Goal: Transaction & Acquisition: Book appointment/travel/reservation

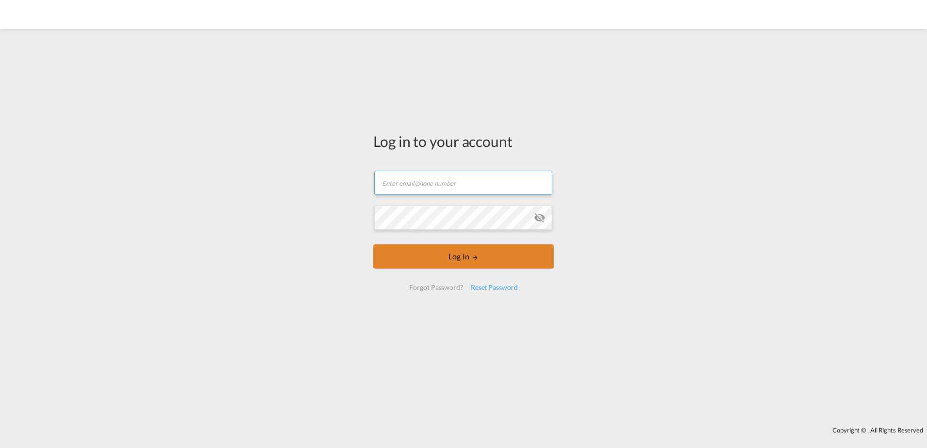
type input "[EMAIL_ADDRESS][DOMAIN_NAME]"
click at [468, 254] on button "Log In" at bounding box center [463, 256] width 180 height 24
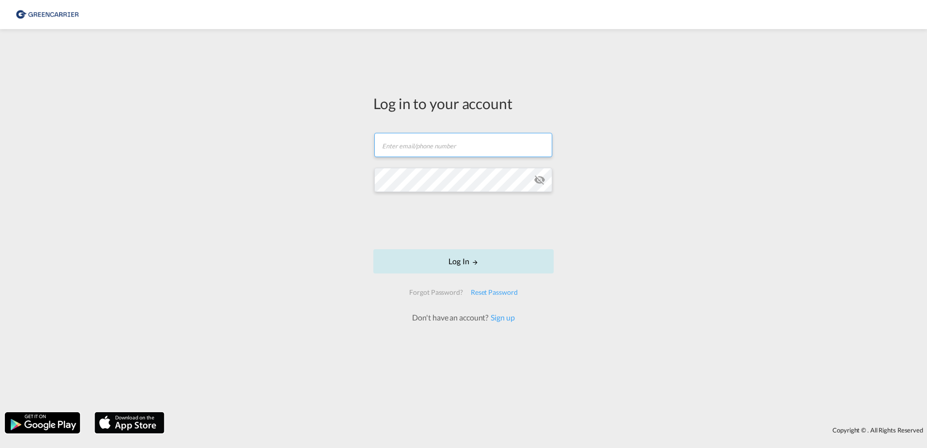
type input "[EMAIL_ADDRESS][DOMAIN_NAME]"
click at [454, 261] on button "Log In" at bounding box center [463, 261] width 180 height 24
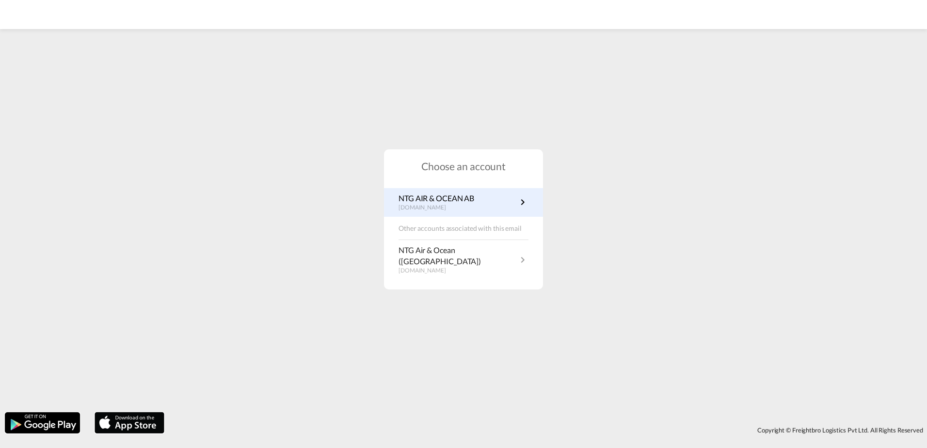
click at [444, 210] on p "[DOMAIN_NAME]" at bounding box center [437, 208] width 76 height 8
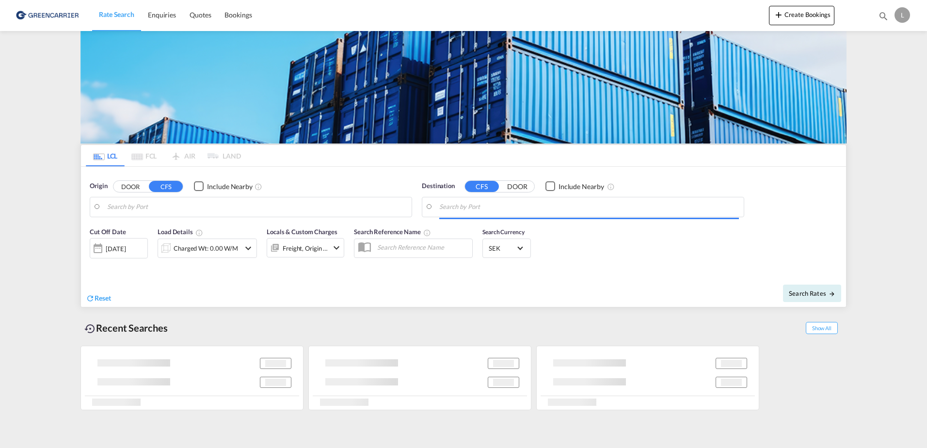
type input "[GEOGRAPHIC_DATA] ([GEOGRAPHIC_DATA]), [GEOGRAPHIC_DATA]"
type input "[GEOGRAPHIC_DATA], SGSIN"
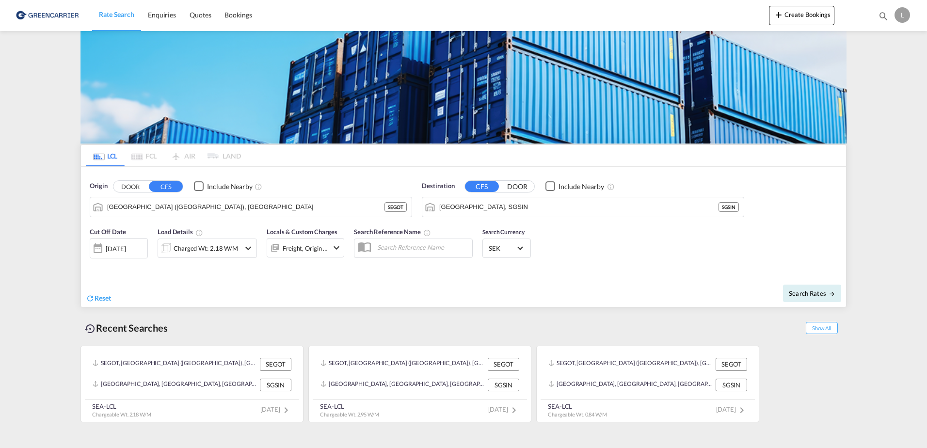
click at [128, 187] on button "DOOR" at bounding box center [130, 186] width 34 height 11
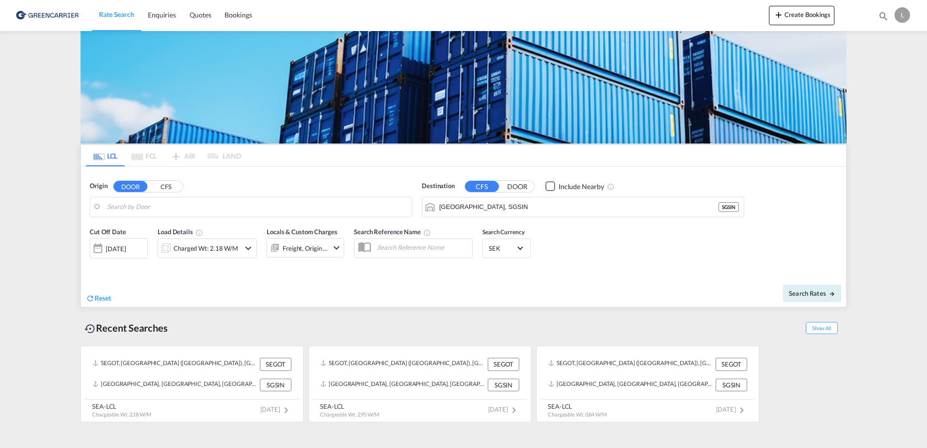
click at [171, 208] on input "Search by Door" at bounding box center [257, 207] width 300 height 15
click at [126, 248] on div "09 Sep 2025" at bounding box center [116, 248] width 20 height 9
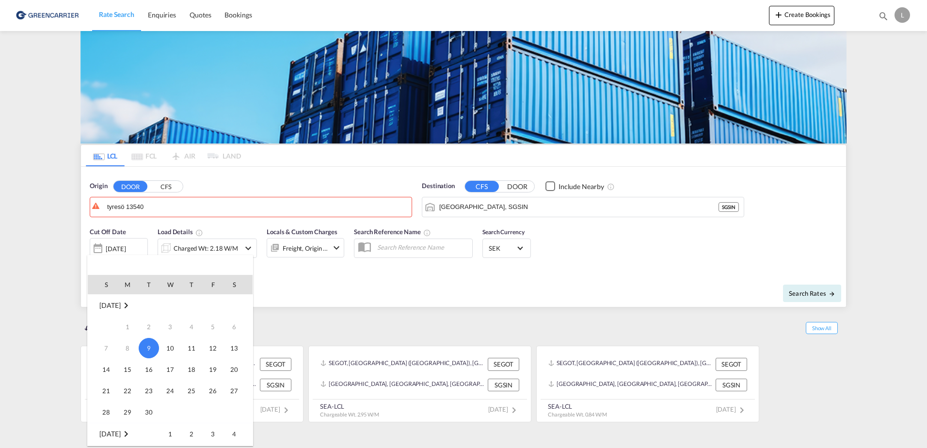
click at [378, 270] on div at bounding box center [463, 224] width 927 height 448
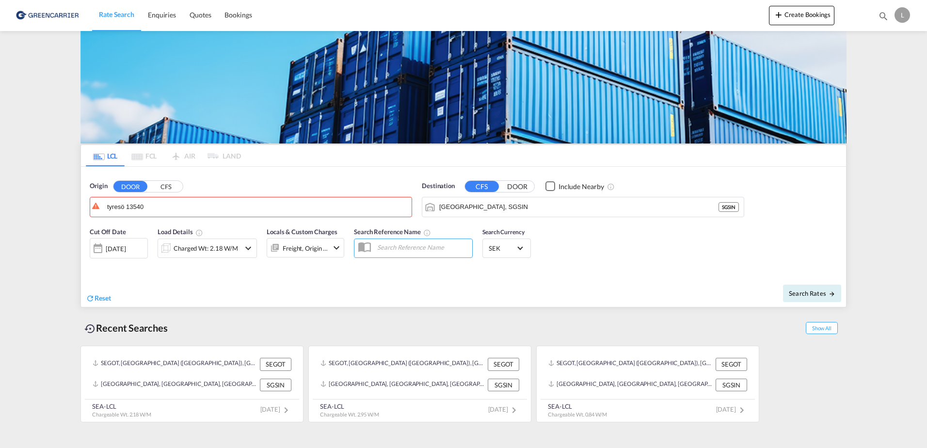
click at [145, 248] on div "09 Sep 2025" at bounding box center [119, 248] width 58 height 20
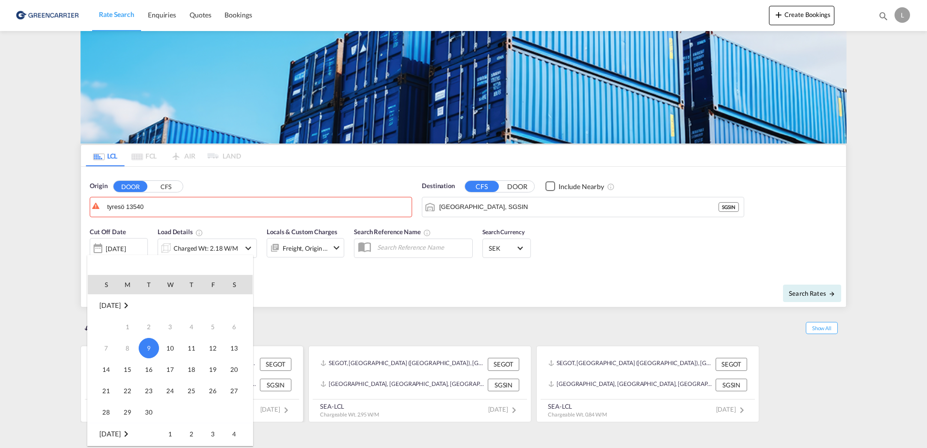
click at [192, 347] on span "11" at bounding box center [191, 348] width 19 height 19
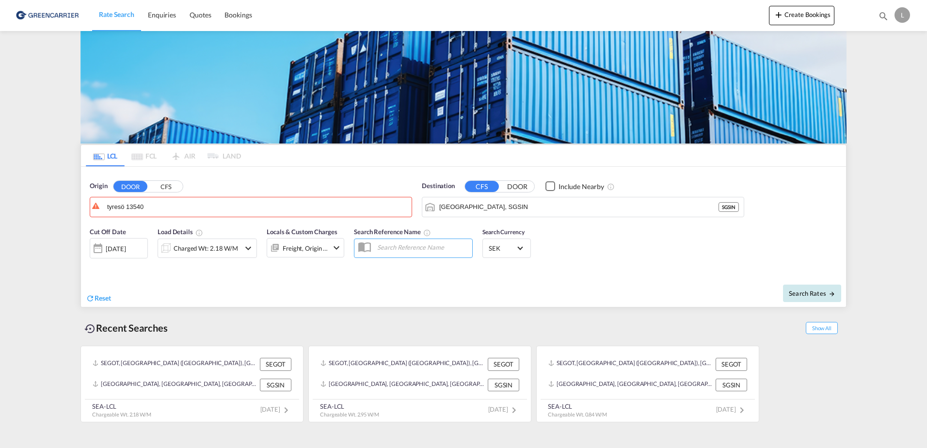
click at [808, 293] on span "Search Rates" at bounding box center [812, 294] width 47 height 8
click at [802, 293] on span "Search Rates" at bounding box center [812, 294] width 47 height 8
click at [155, 205] on body "Rate Search Enquiries Quotes Bookings Rate Search Enquiries" at bounding box center [463, 224] width 927 height 448
click at [96, 207] on md-icon "Gothenburg (Goteborg), SEGOT" at bounding box center [97, 206] width 12 height 5
click at [98, 207] on md-icon "Gothenburg (Goteborg), SEGOT" at bounding box center [97, 206] width 12 height 5
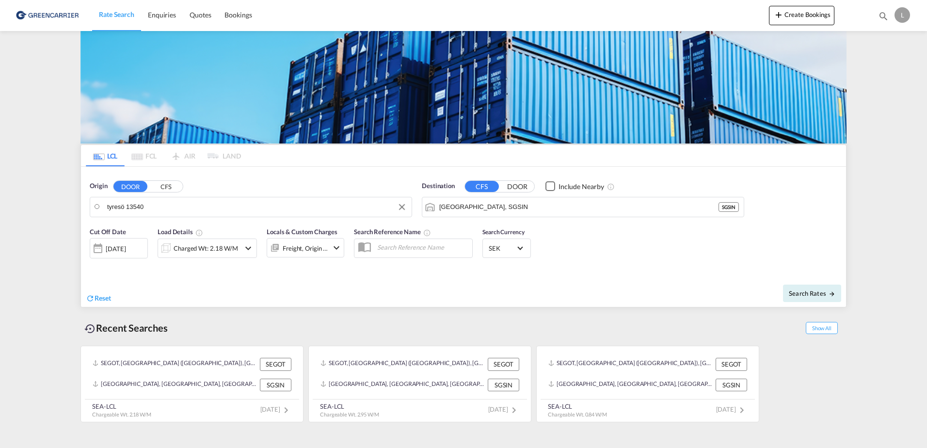
click at [97, 207] on md-icon "Gothenburg (Goteborg), SEGOT" at bounding box center [97, 206] width 12 height 5
click at [816, 290] on span "Search Rates" at bounding box center [812, 294] width 47 height 8
click at [144, 211] on body "Rate Search Enquiries Quotes Bookings Rate Search Enquiries" at bounding box center [463, 224] width 927 height 448
click at [153, 208] on body "Rate Search Enquiries Quotes Bookings Rate Search Enquiries" at bounding box center [463, 224] width 927 height 448
click at [155, 208] on input "tyresö 13540" at bounding box center [257, 207] width 300 height 15
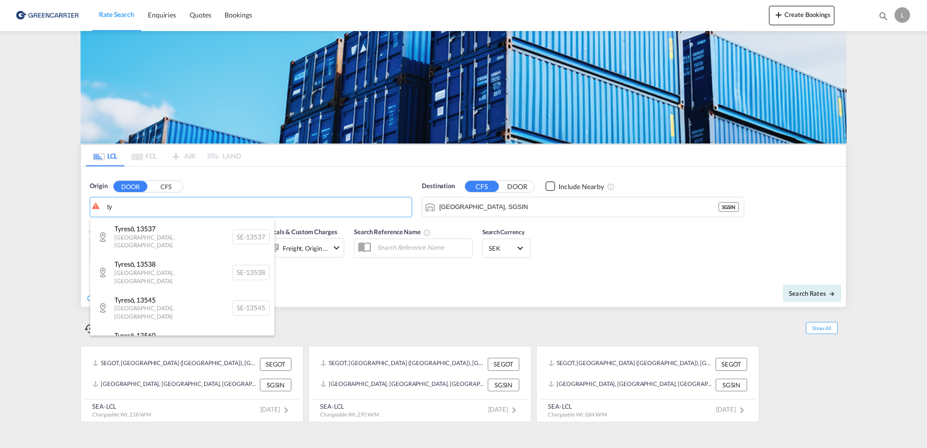
type input "t"
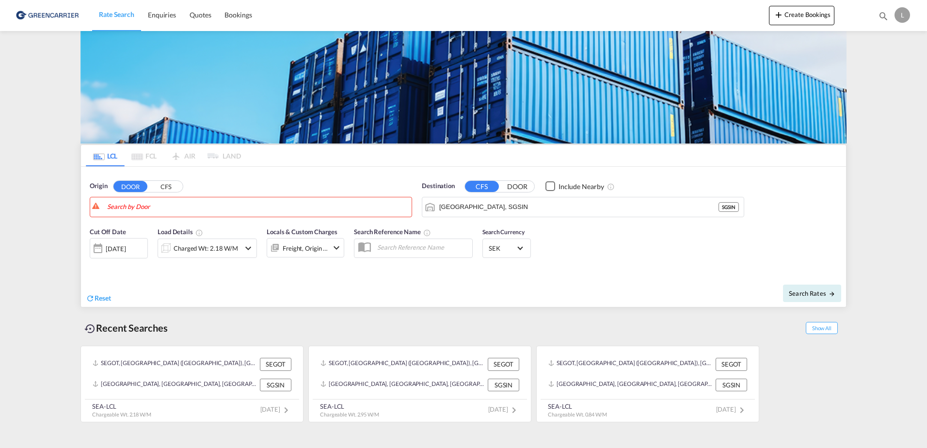
click at [165, 186] on button "CFS" at bounding box center [166, 186] width 34 height 11
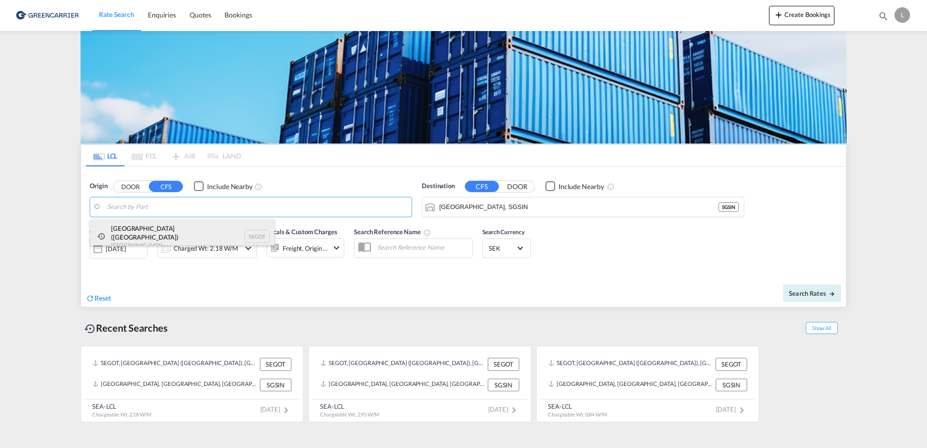
click at [160, 229] on div "Gothenburg (Goteborg) Sweden SEGOT" at bounding box center [182, 236] width 184 height 35
type input "Gothenburg (Goteborg), SEGOT"
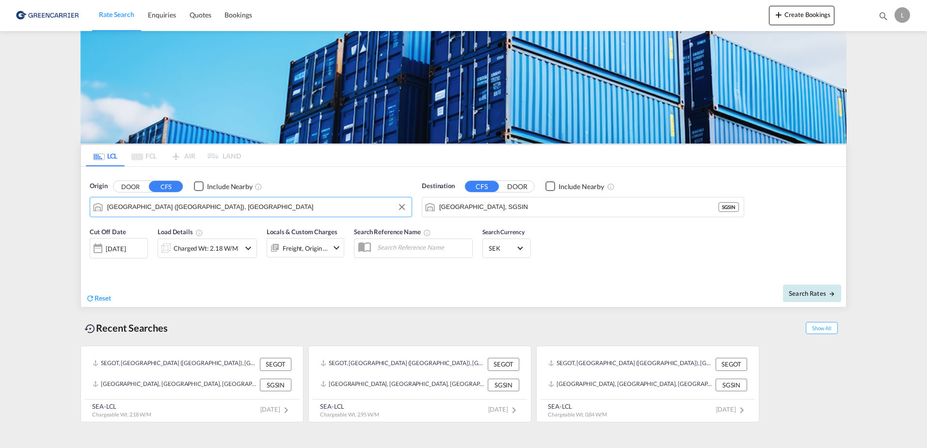
click at [800, 291] on span "Search Rates" at bounding box center [812, 294] width 47 height 8
type input "SEGOT to SGSIN / 11 Sep 2025"
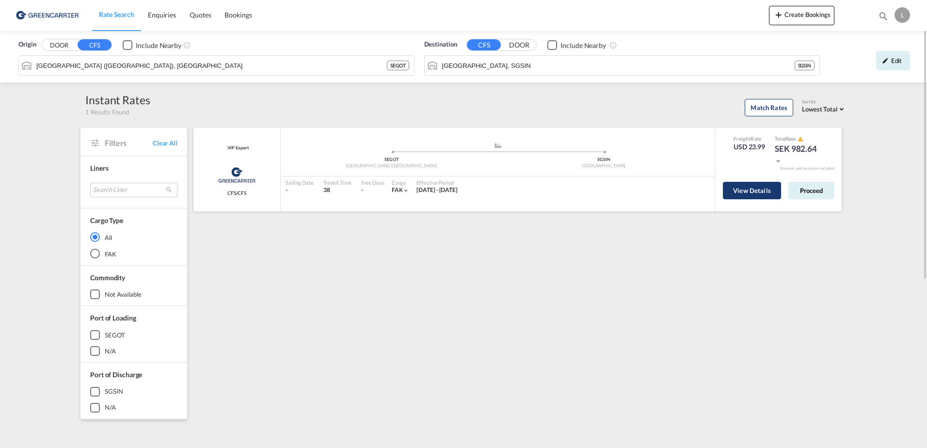
click at [752, 189] on button "View Details" at bounding box center [752, 190] width 58 height 17
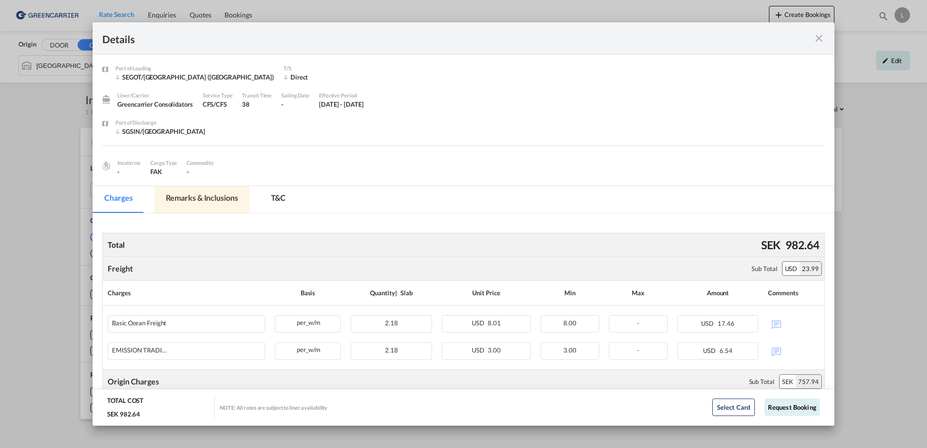
click at [202, 198] on md-tab-item "Remarks & Inclusions" at bounding box center [202, 199] width 96 height 27
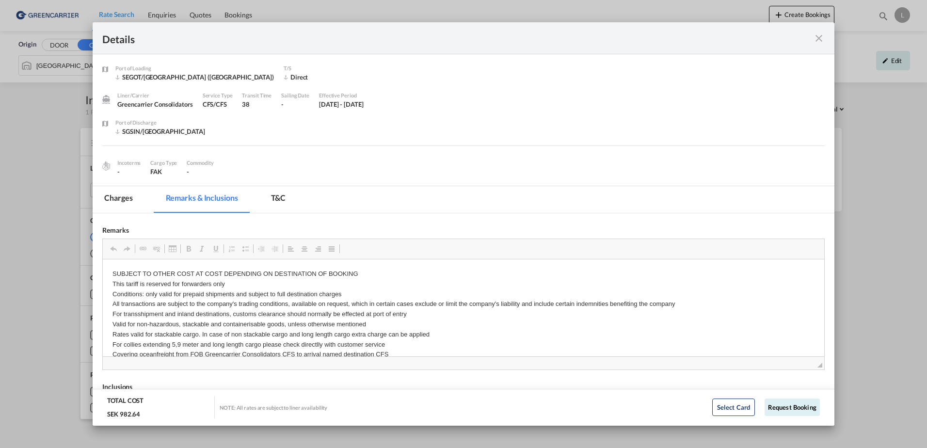
click at [819, 39] on md-icon "icon-close fg-AAA8AD m-0 cursor" at bounding box center [819, 38] width 12 height 12
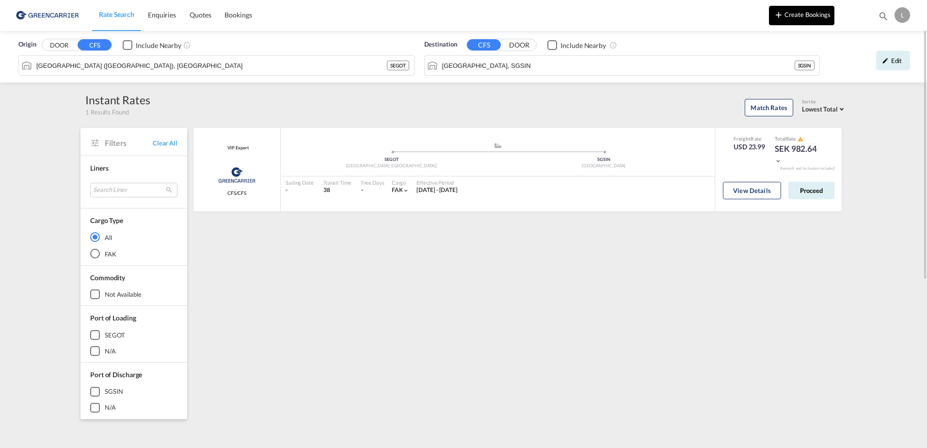
click at [809, 13] on button "Create Bookings" at bounding box center [801, 15] width 65 height 19
